Goal: Information Seeking & Learning: Learn about a topic

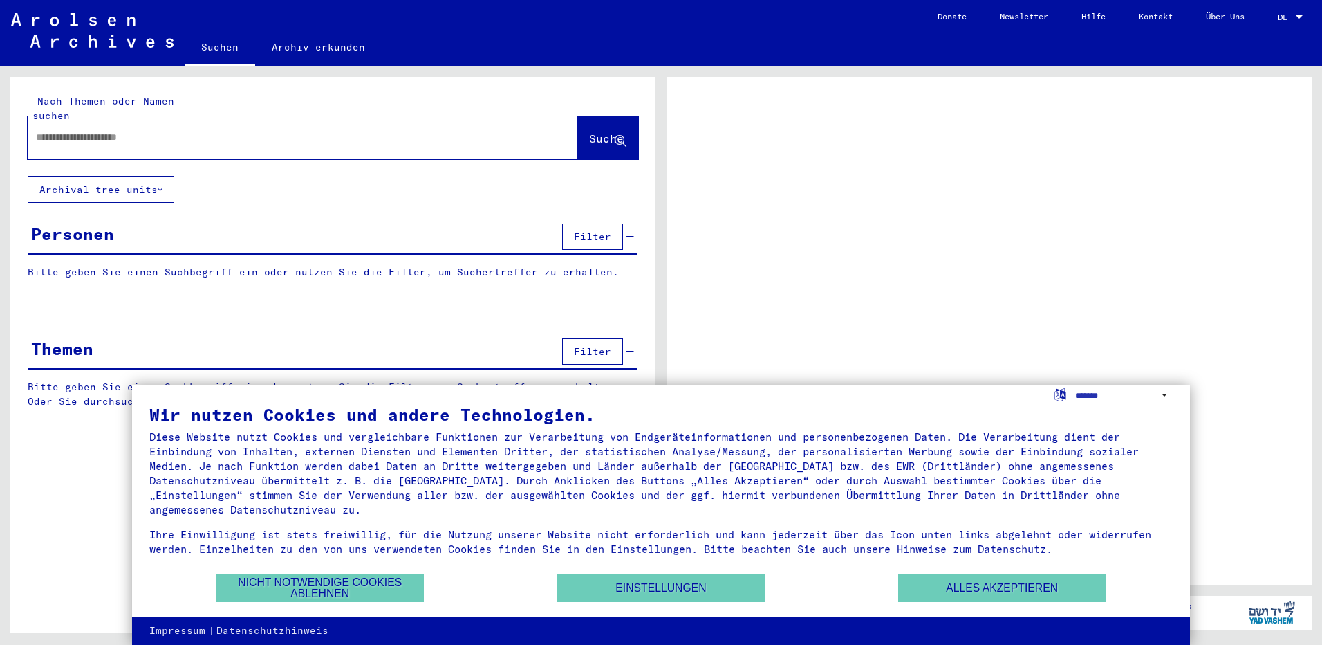
click at [595, 230] on span "Filter" at bounding box center [592, 236] width 37 height 12
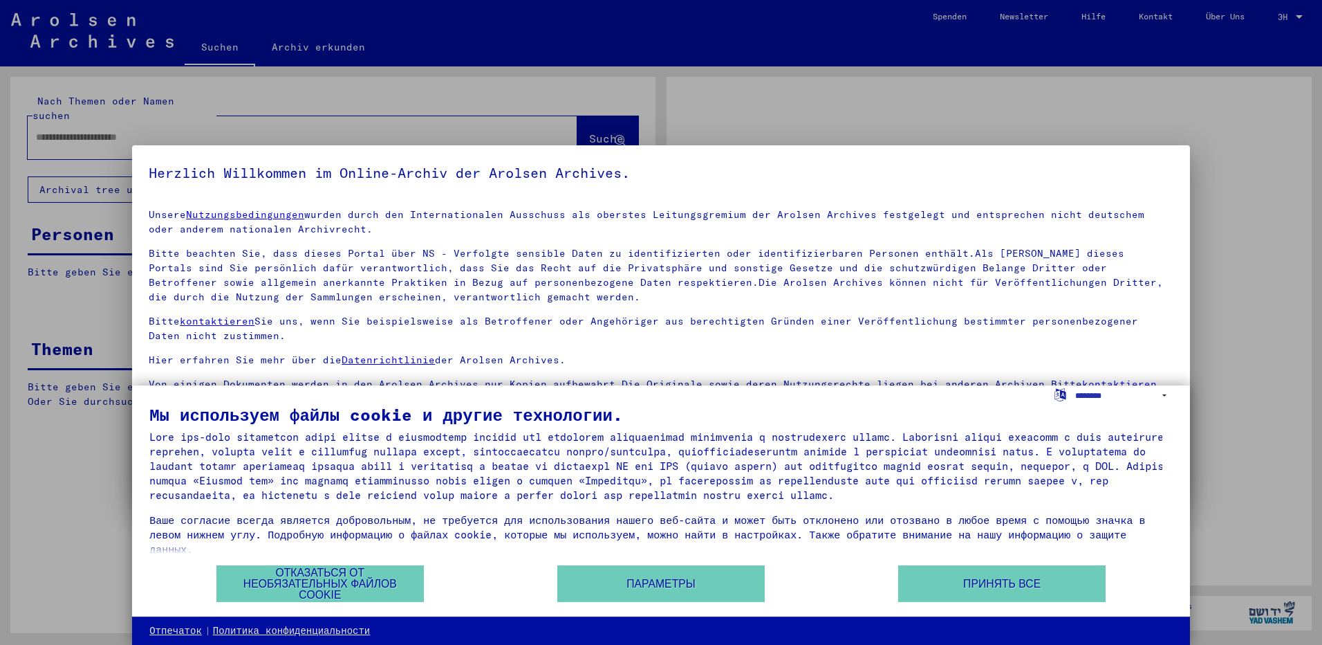
click at [931, 167] on h5 "Herzlich Willkommen im Online-Archiv der Arolsen Archives." at bounding box center [661, 173] width 1025 height 22
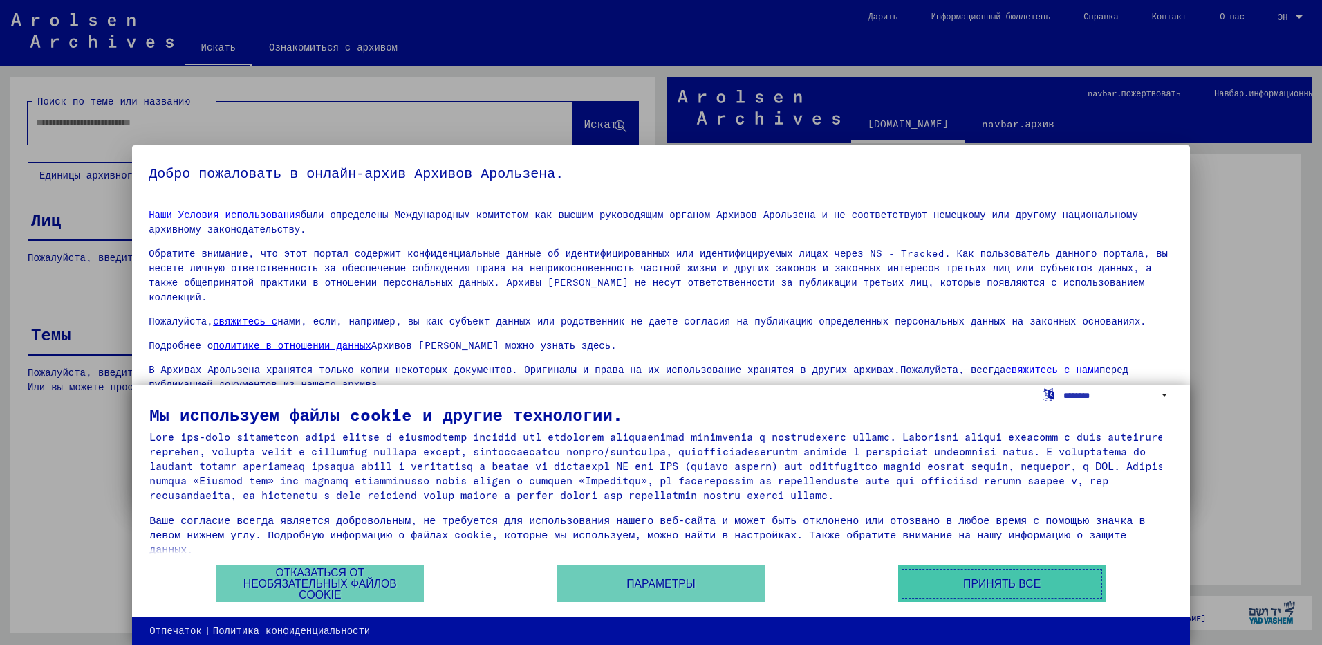
click at [991, 595] on button "Принять все" at bounding box center [1001, 583] width 207 height 37
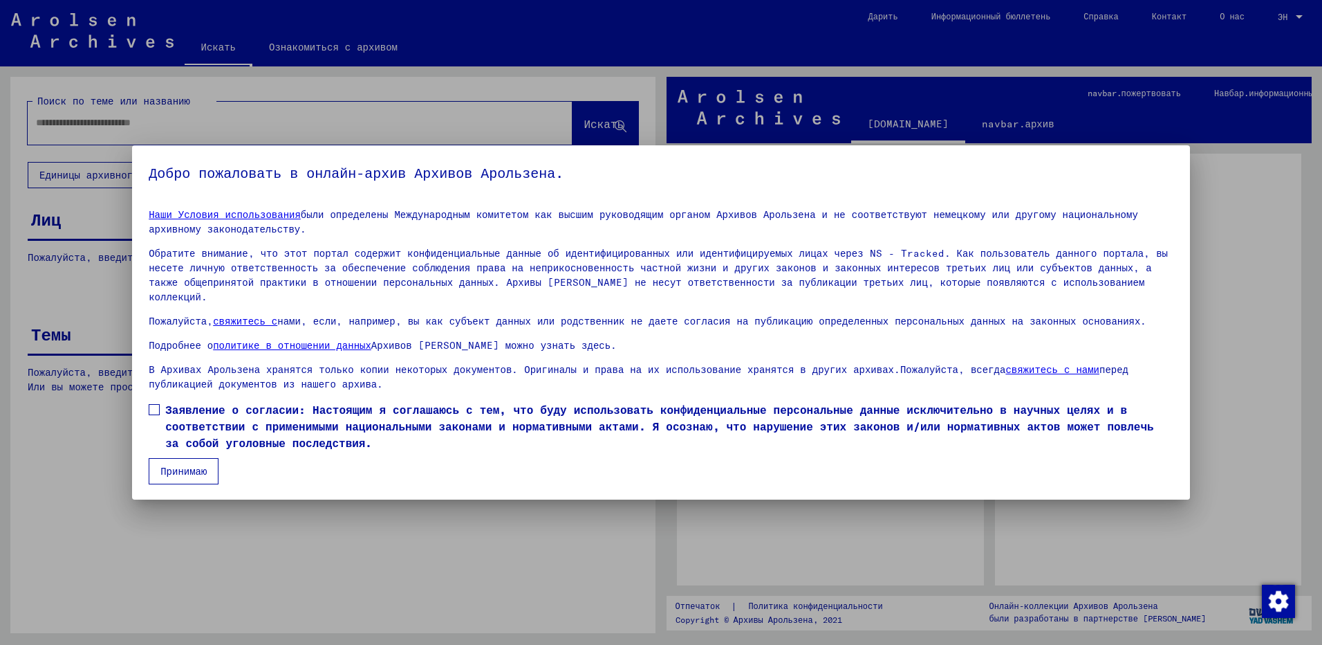
click at [158, 401] on label "Заявление о согласии: Настоящим я соглашаюсь с тем, что буду использовать конфи…" at bounding box center [661, 426] width 1025 height 50
click at [178, 477] on mat-dialog-container "Добро пожаловать в онлайн-архив Архивов Арользена. Наши Условия использования б…" at bounding box center [661, 322] width 1058 height 355
click at [180, 459] on button "Принимаю" at bounding box center [184, 471] width 70 height 26
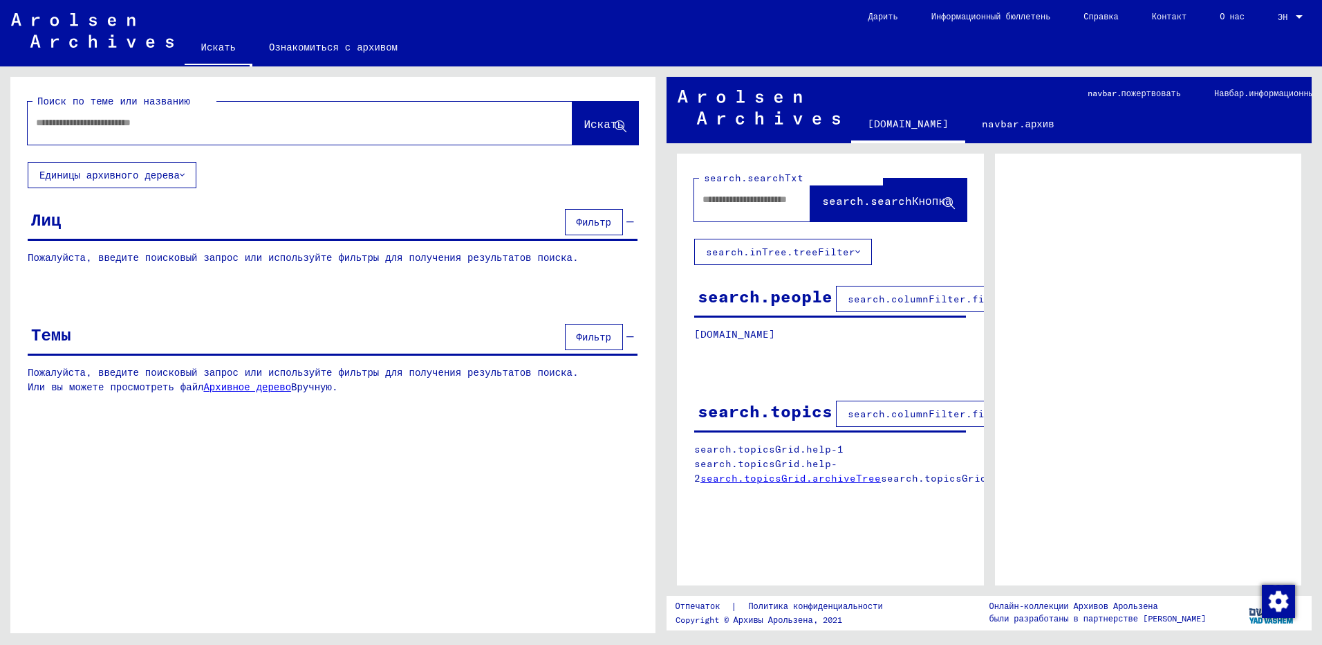
click at [115, 225] on div "[PERSON_NAME]" at bounding box center [333, 222] width 610 height 35
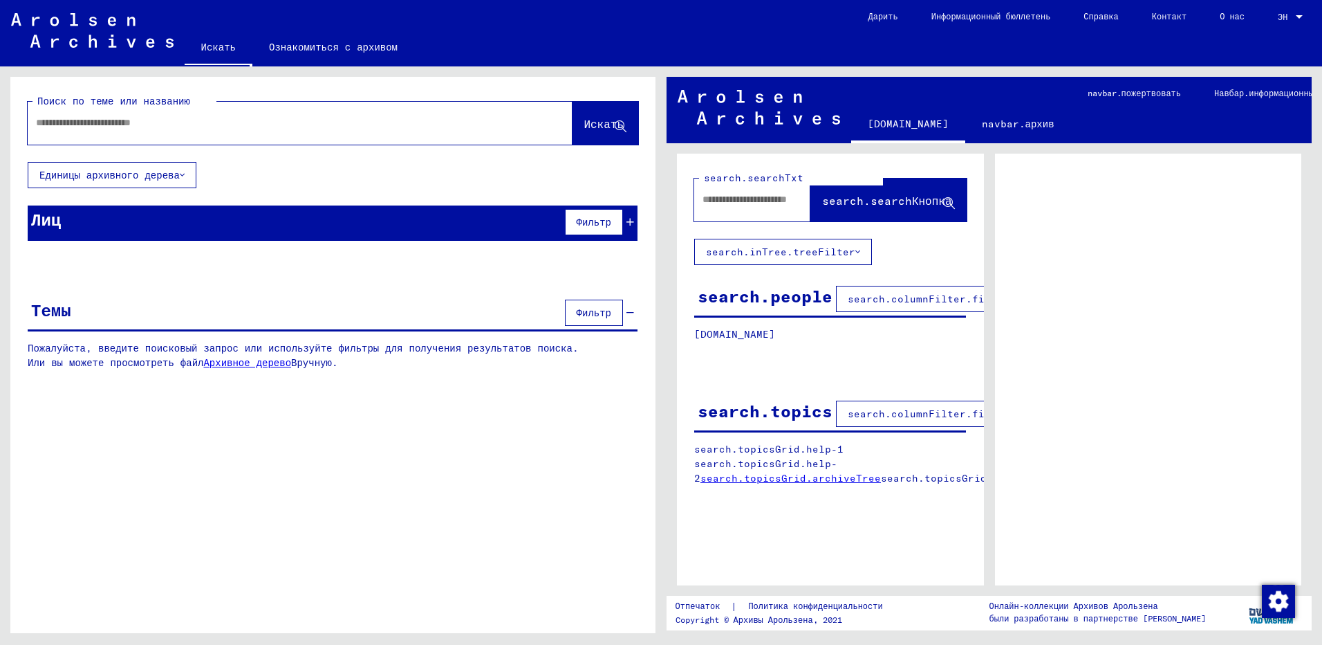
click at [364, 225] on div "[PERSON_NAME]" at bounding box center [333, 222] width 610 height 35
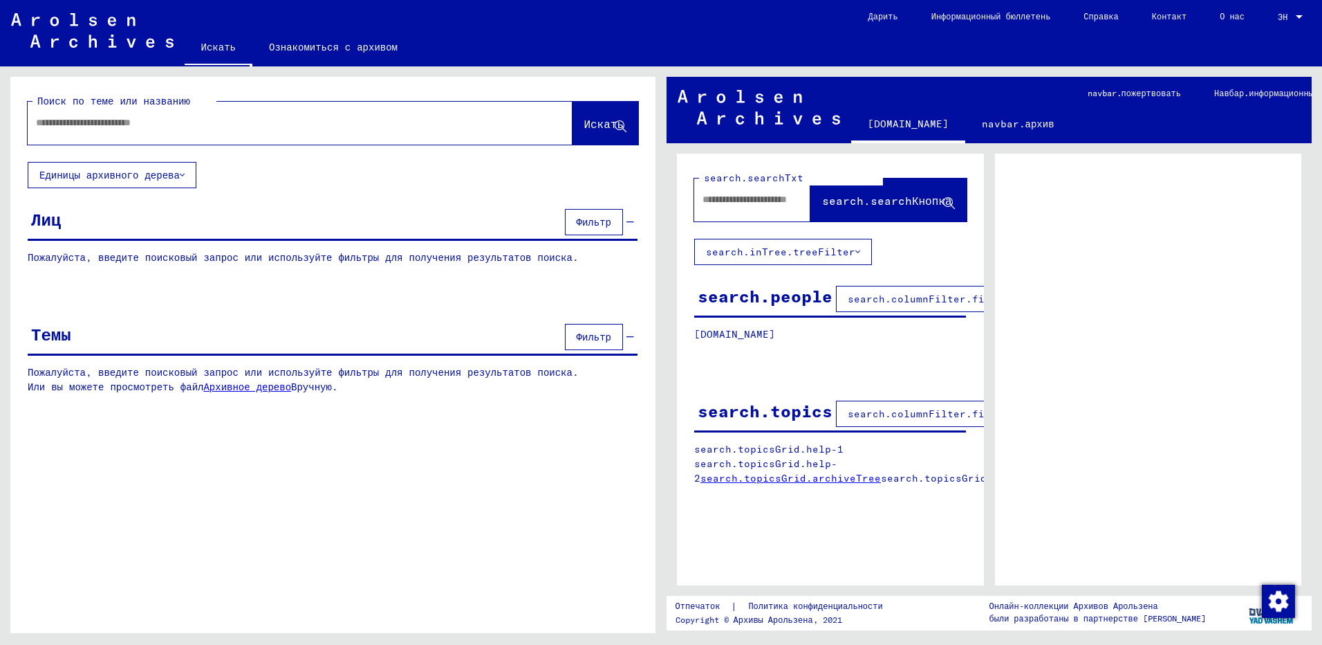
click at [159, 220] on div "[PERSON_NAME]" at bounding box center [333, 222] width 610 height 35
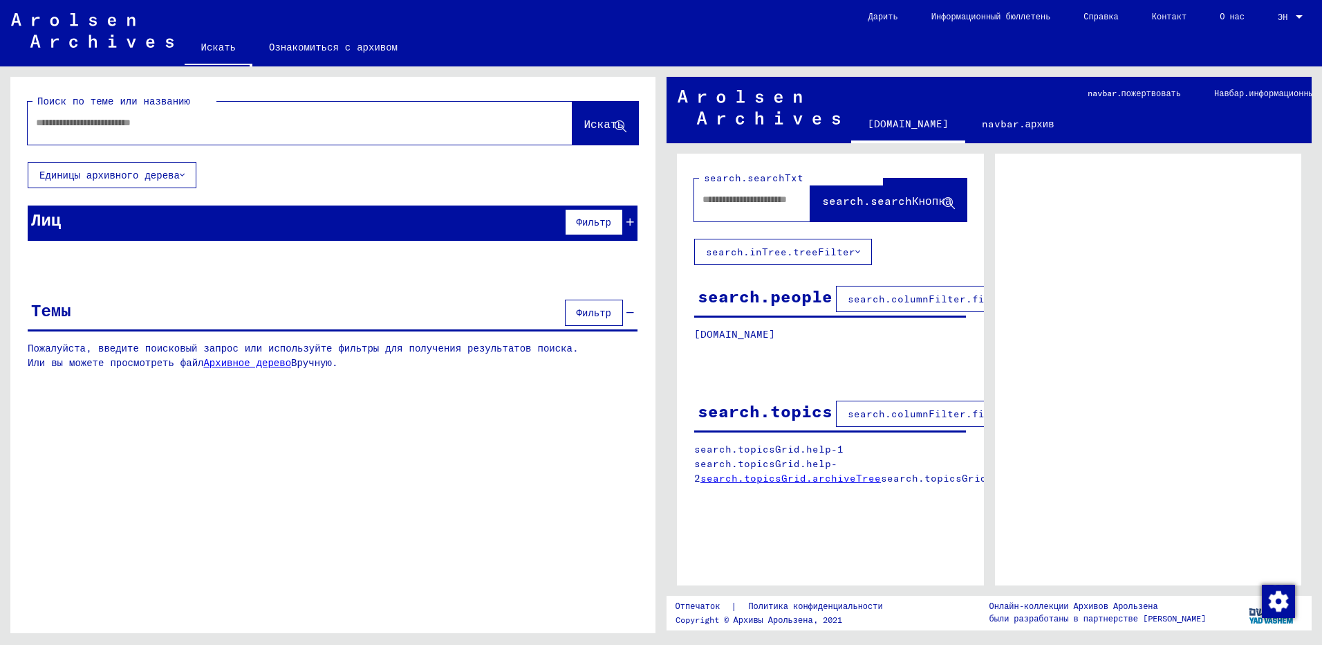
click at [159, 220] on div "[PERSON_NAME]" at bounding box center [333, 222] width 610 height 35
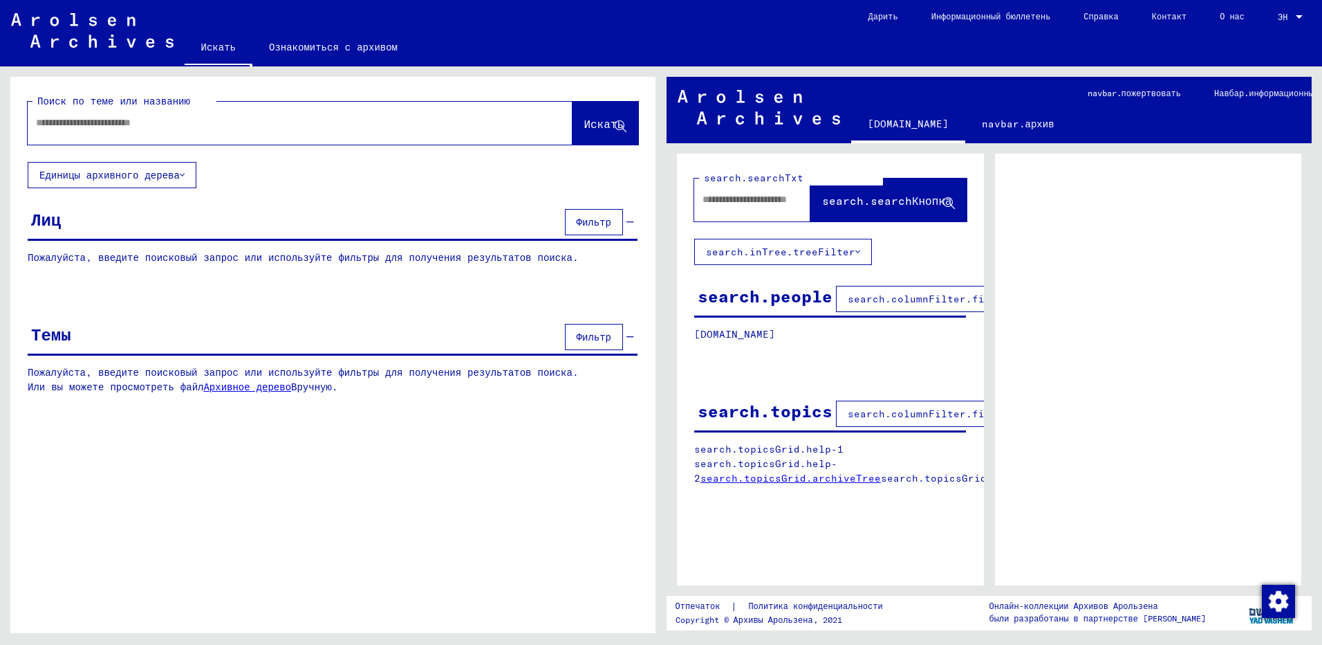
click at [59, 223] on div "[PERSON_NAME]" at bounding box center [333, 222] width 610 height 35
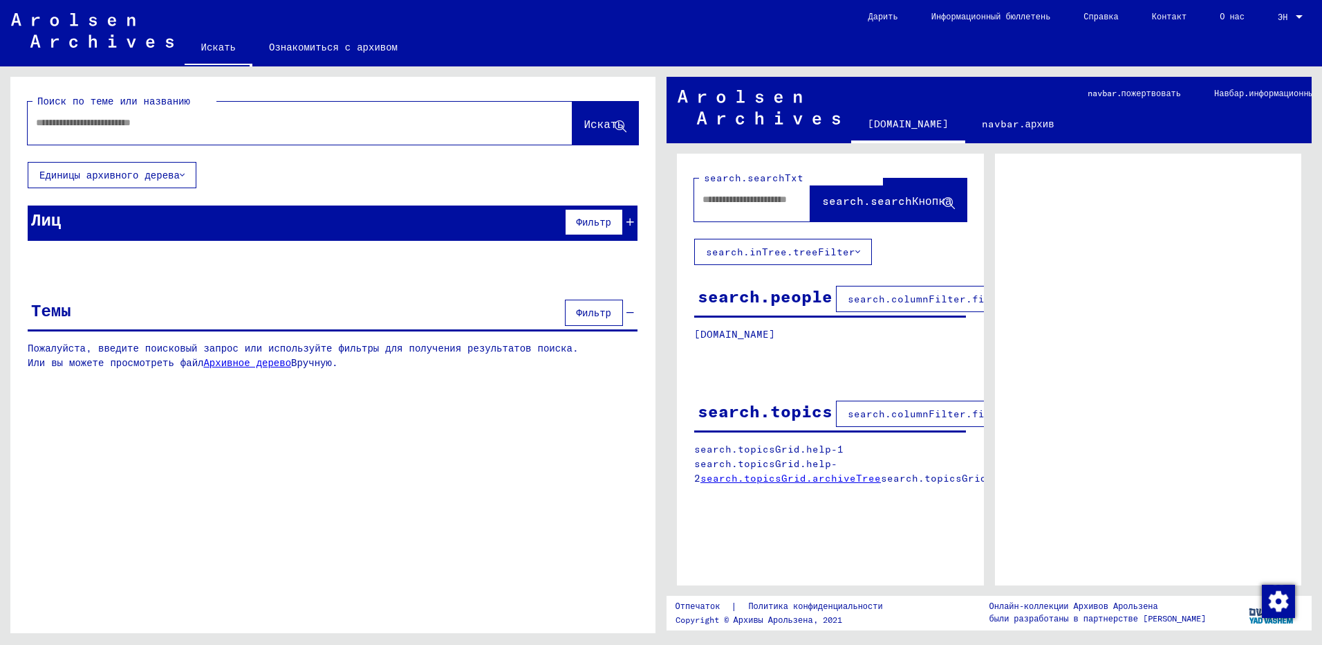
click at [51, 228] on div "Лиц" at bounding box center [46, 219] width 30 height 25
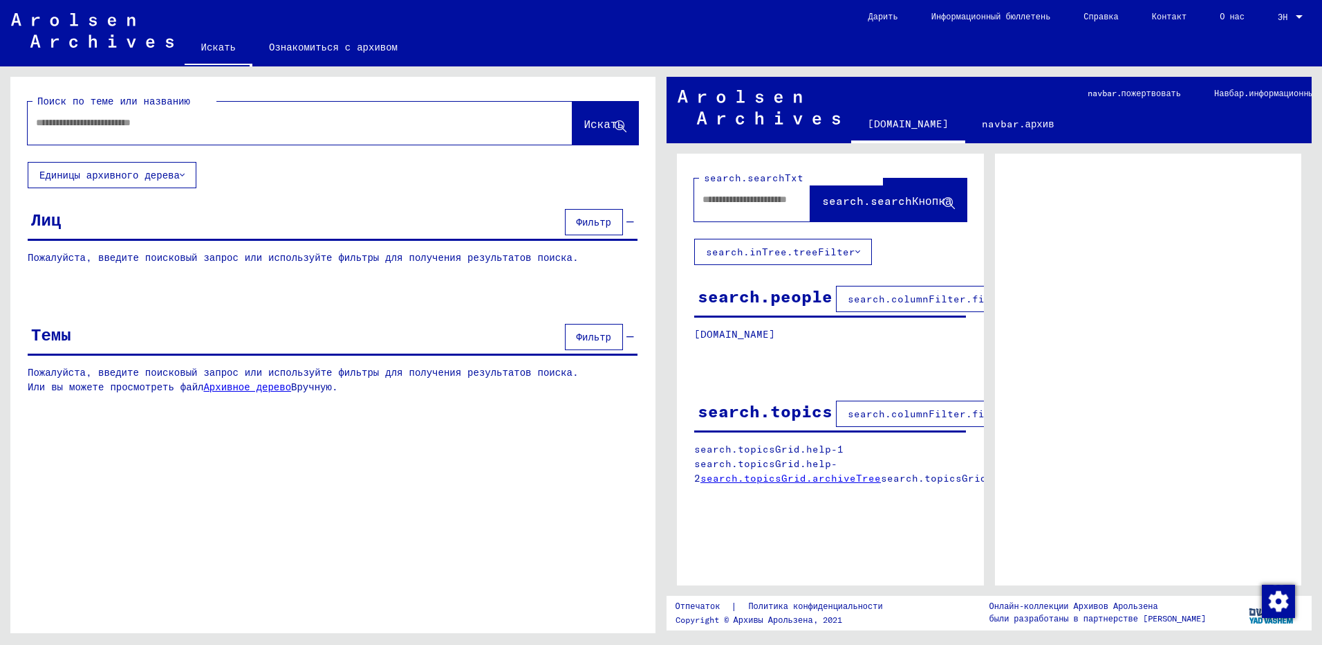
click at [62, 261] on p "Пожалуйста, введите поисковый запрос или используйте фильтры для получения резу…" at bounding box center [333, 257] width 610 height 15
drag, startPoint x: 62, startPoint y: 261, endPoint x: 53, endPoint y: 236, distance: 26.5
click at [53, 236] on div "[PERSON_NAME]" at bounding box center [333, 222] width 610 height 35
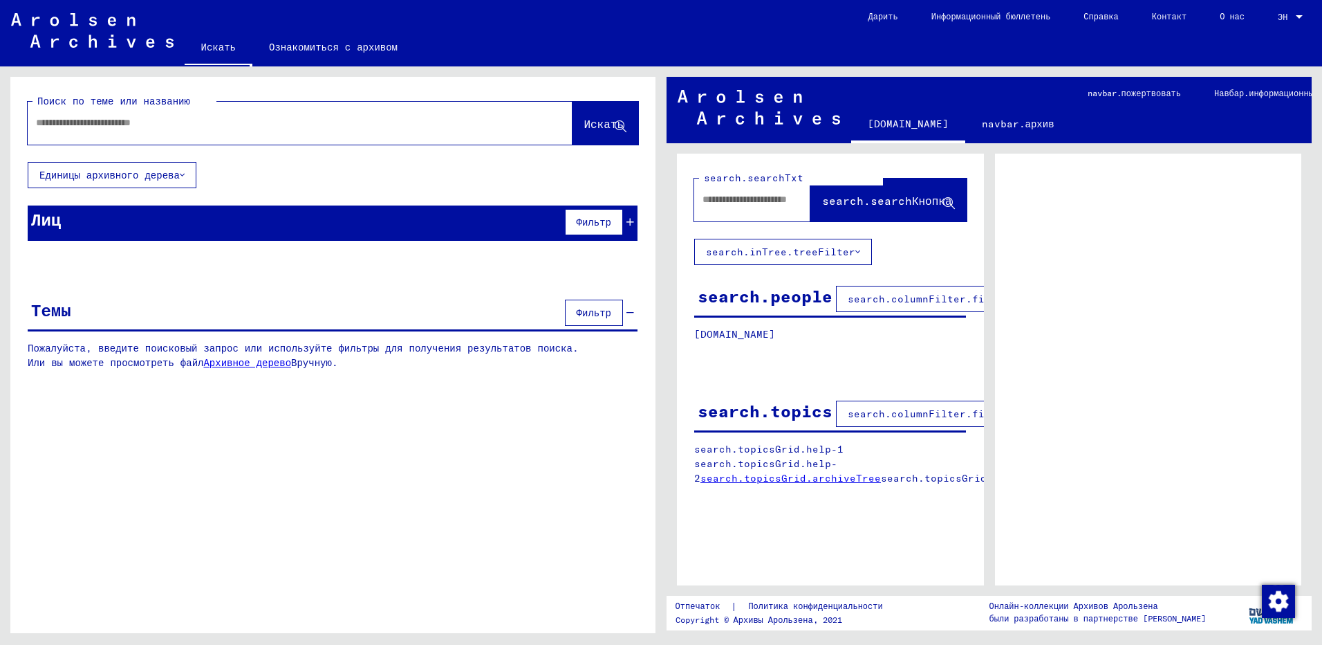
click at [41, 226] on div "Лиц" at bounding box center [46, 219] width 30 height 25
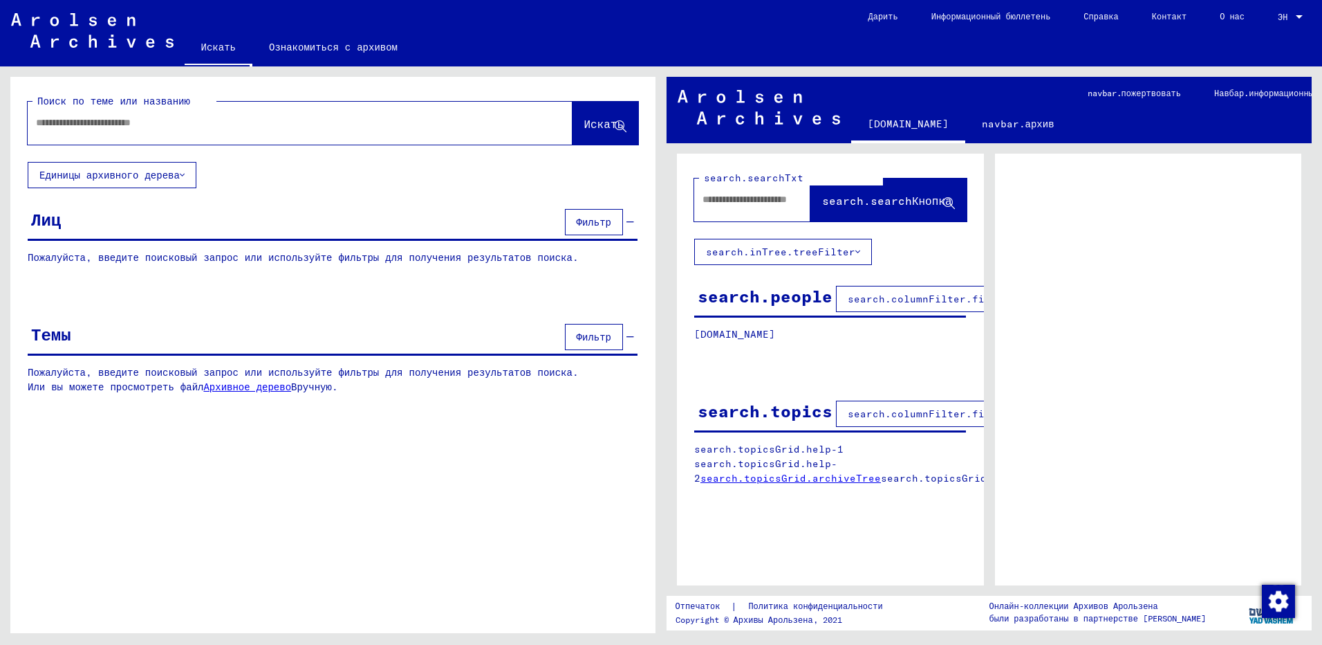
drag, startPoint x: 345, startPoint y: 460, endPoint x: 291, endPoint y: 442, distance: 56.9
click at [291, 442] on div "Поиск по теме или названию Искать Единицы архивного дерева Лиц Фильтр Пожалуйст…" at bounding box center [332, 360] width 645 height 566
